Goal: Task Accomplishment & Management: Use online tool/utility

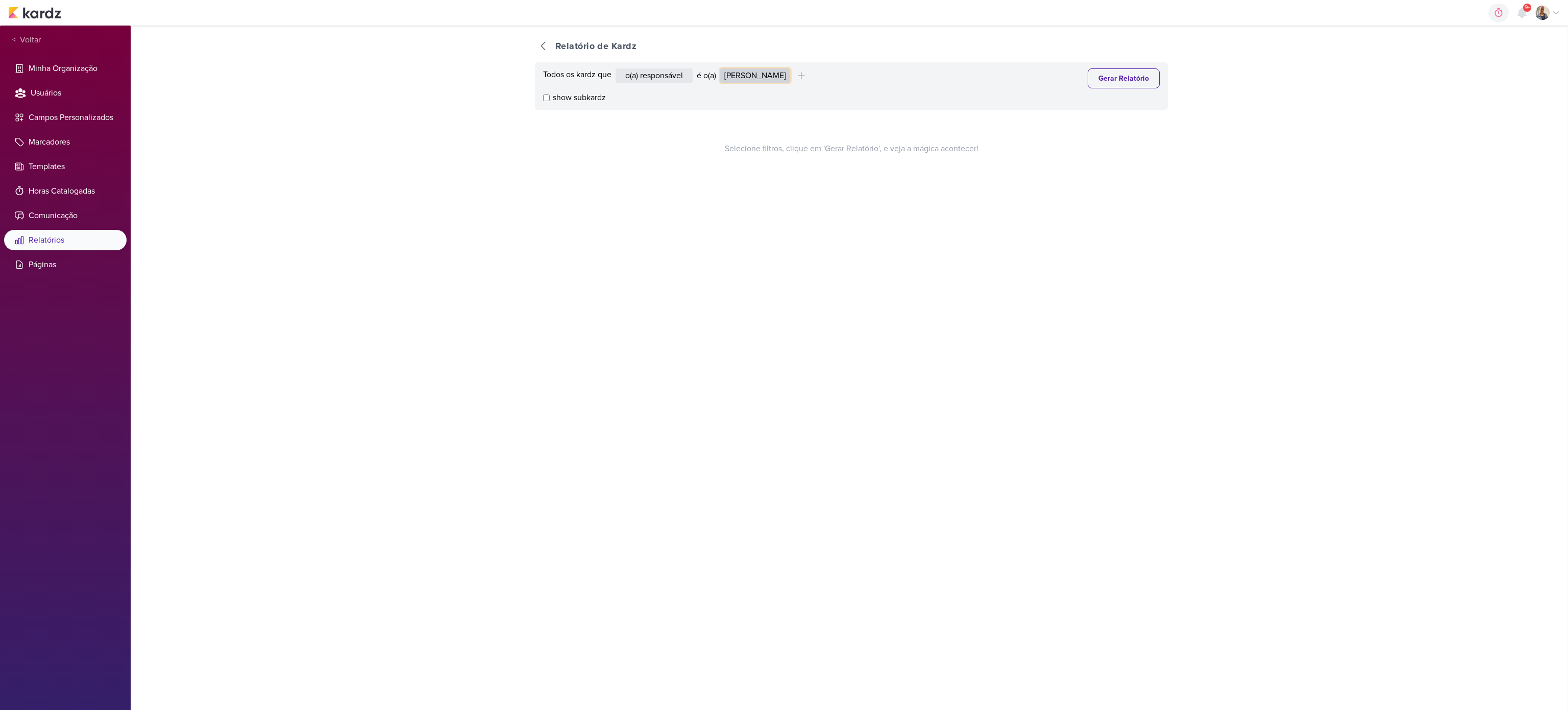
click at [778, 77] on select "Alessandra Gomes Aline Gimenez Graciano Caroline Traven De Andrade Eduardo Quar…" at bounding box center [755, 75] width 70 height 14
select select "4216"
click at [723, 68] on select "Alessandra Gomes Aline Gimenez Graciano Caroline Traven De Andrade Eduardo Quar…" at bounding box center [755, 75] width 70 height 14
click at [1100, 77] on button "Gerar Relatório" at bounding box center [1124, 78] width 72 height 20
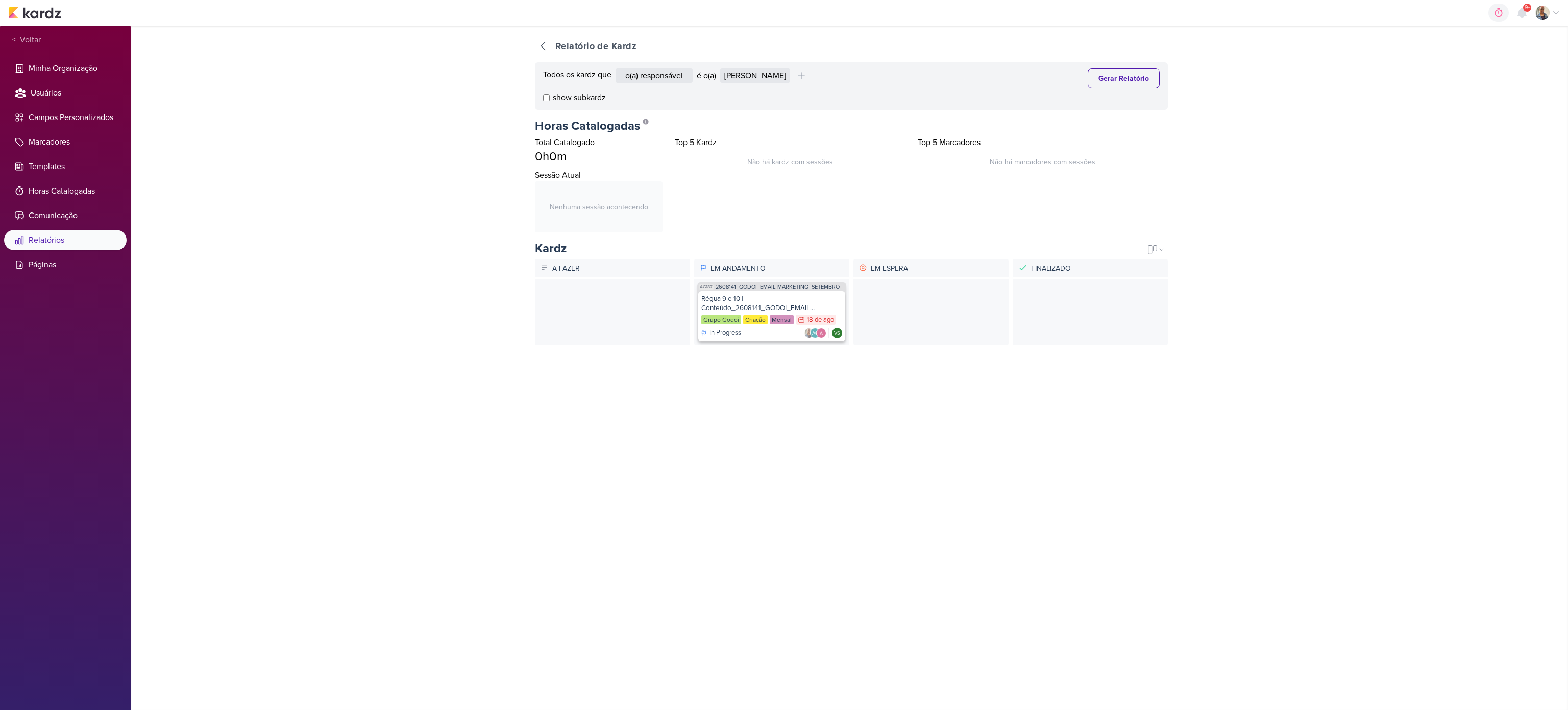
click at [775, 296] on div "Régua 9 e 10 | Conteúdo_2608141_GODOI_EMAIL MARKETING_SETEMBRO" at bounding box center [771, 303] width 141 height 18
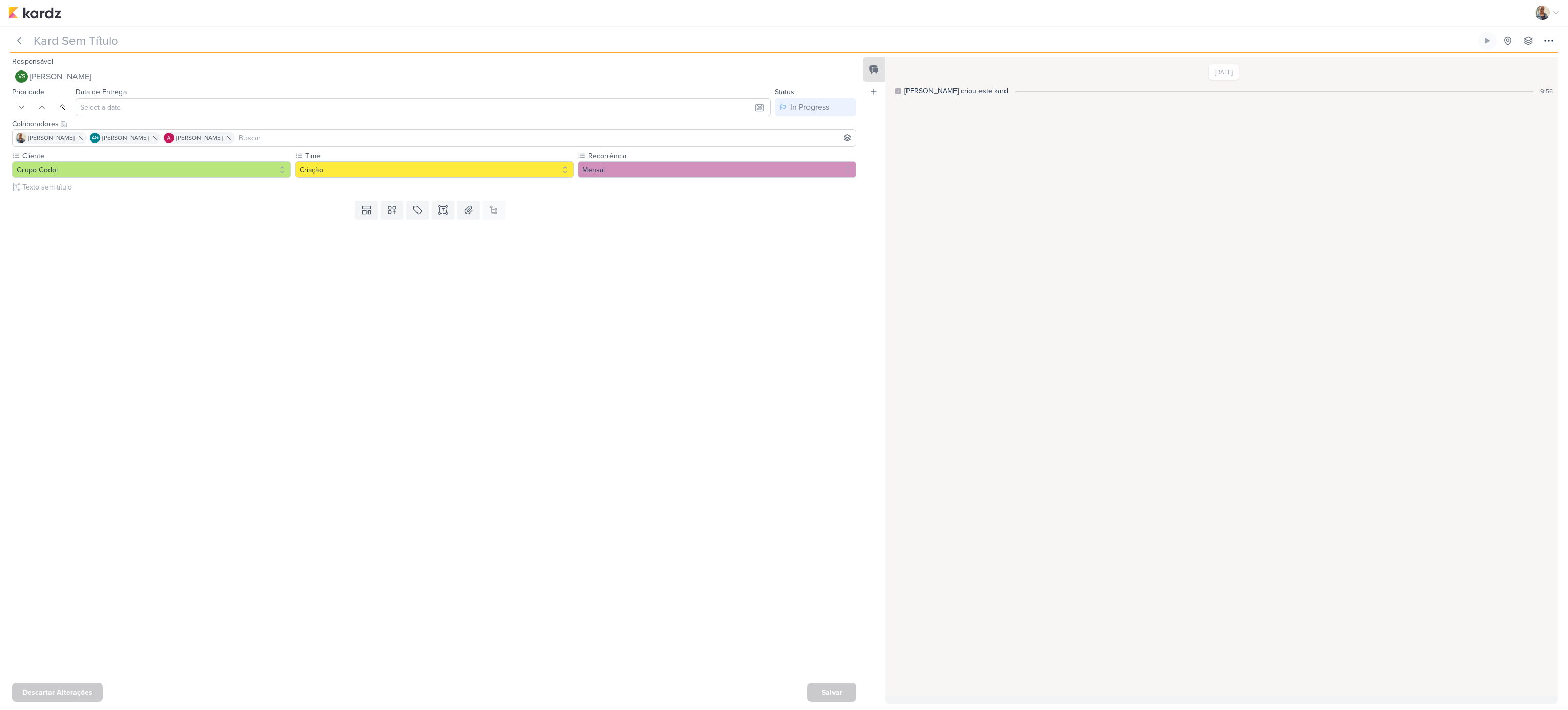
type input "Régua 9 e 10 | Conteúdo_2608141_GODOI_EMAIL MARKETING_SETEMBRO"
type input "[DATE] 23:59"
